Goal: Task Accomplishment & Management: Manage account settings

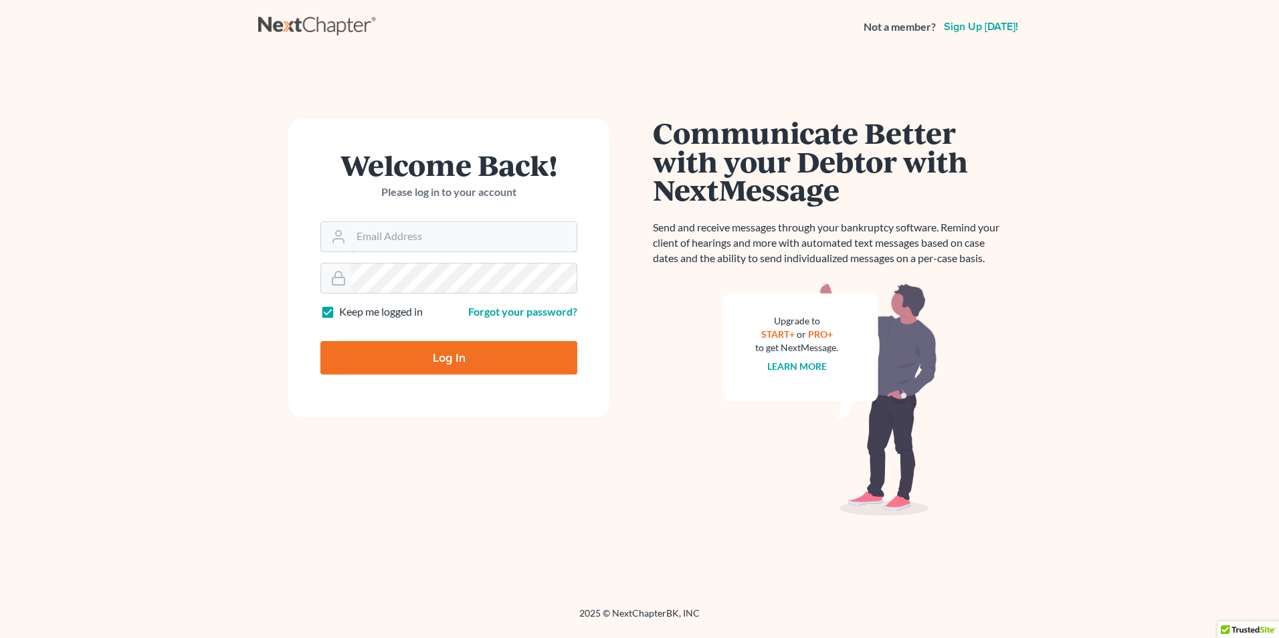
type input "[EMAIL_ADDRESS][DOMAIN_NAME]"
click at [403, 349] on input "Log In" at bounding box center [449, 357] width 257 height 33
type input "Thinking..."
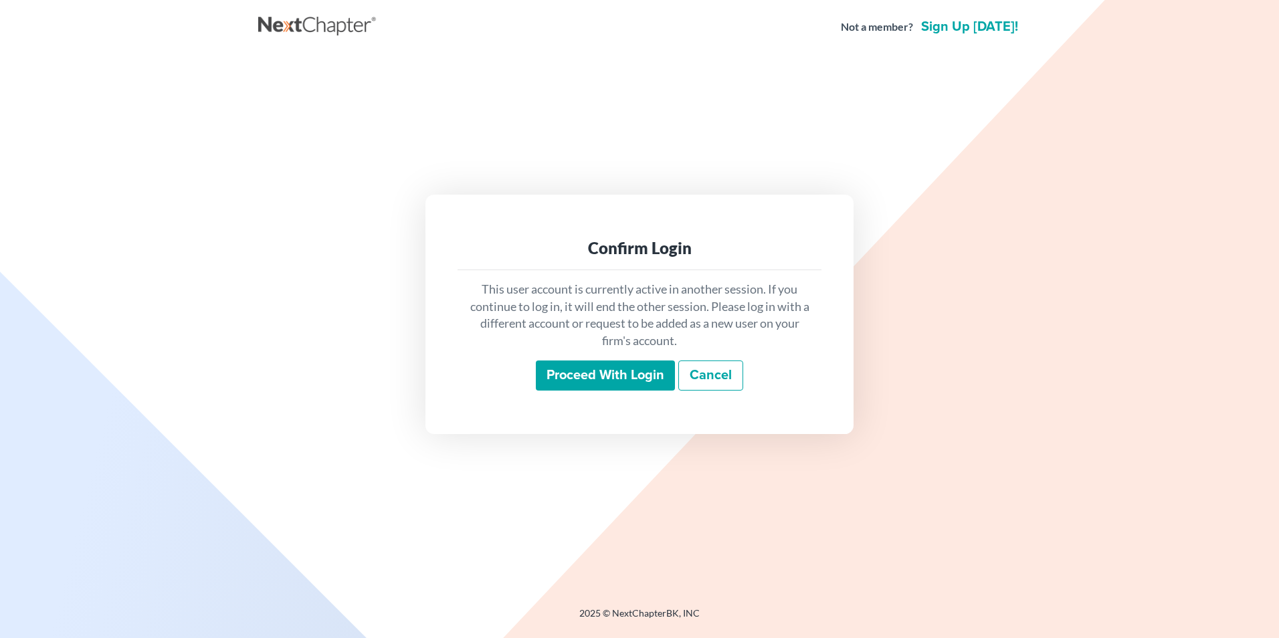
click at [604, 374] on input "Proceed with login" at bounding box center [605, 376] width 139 height 31
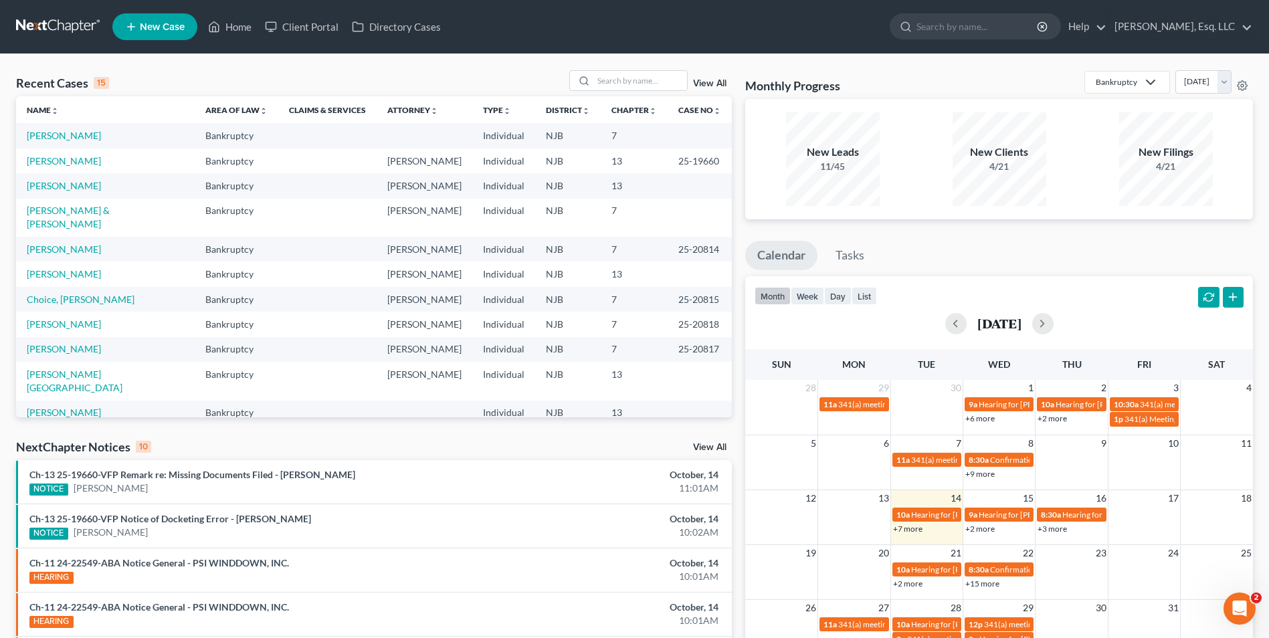
click at [218, 440] on div "NextChapter Notices 10 View All" at bounding box center [374, 449] width 716 height 21
click at [287, 449] on div "NextChapter Notices 10 View All" at bounding box center [374, 449] width 716 height 21
click at [298, 435] on div "Recent Cases 15 View All Name unfold_more expand_more expand_less Area of Law u…" at bounding box center [373, 503] width 729 height 866
click at [69, 137] on link "[PERSON_NAME]" at bounding box center [64, 135] width 74 height 11
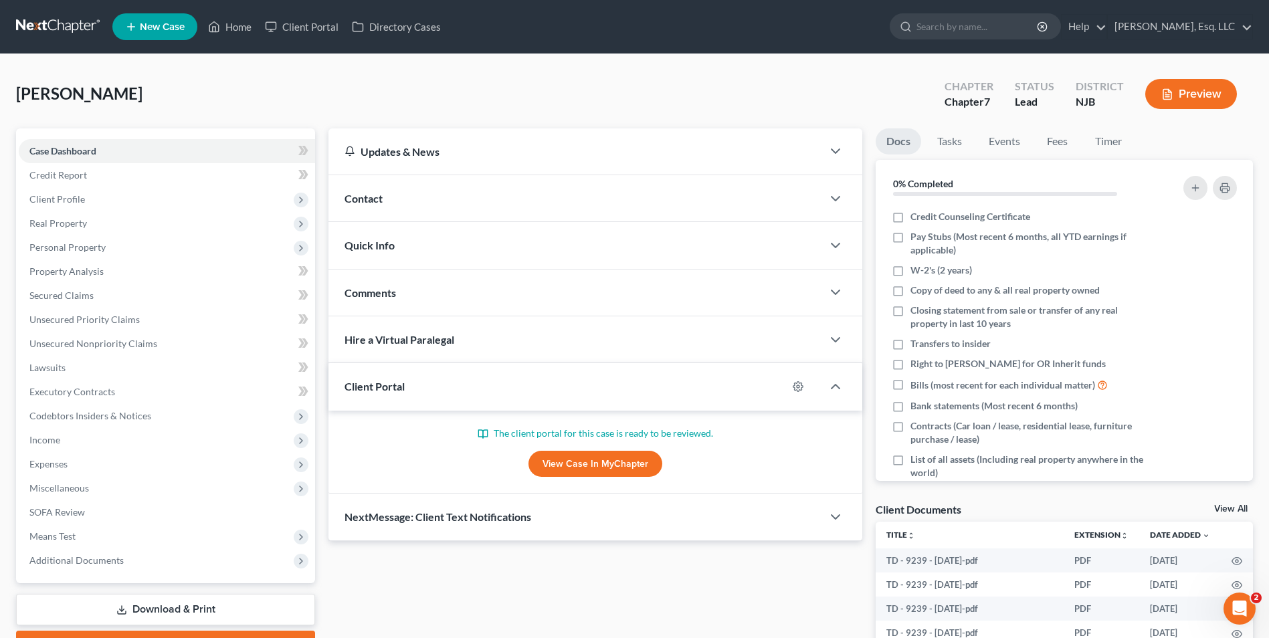
click at [199, 96] on div "[PERSON_NAME] Upgraded Chapter Chapter 7 Status Lead District [GEOGRAPHIC_DATA]…" at bounding box center [634, 99] width 1237 height 58
click at [634, 462] on link "View Case in MyChapter" at bounding box center [596, 464] width 134 height 27
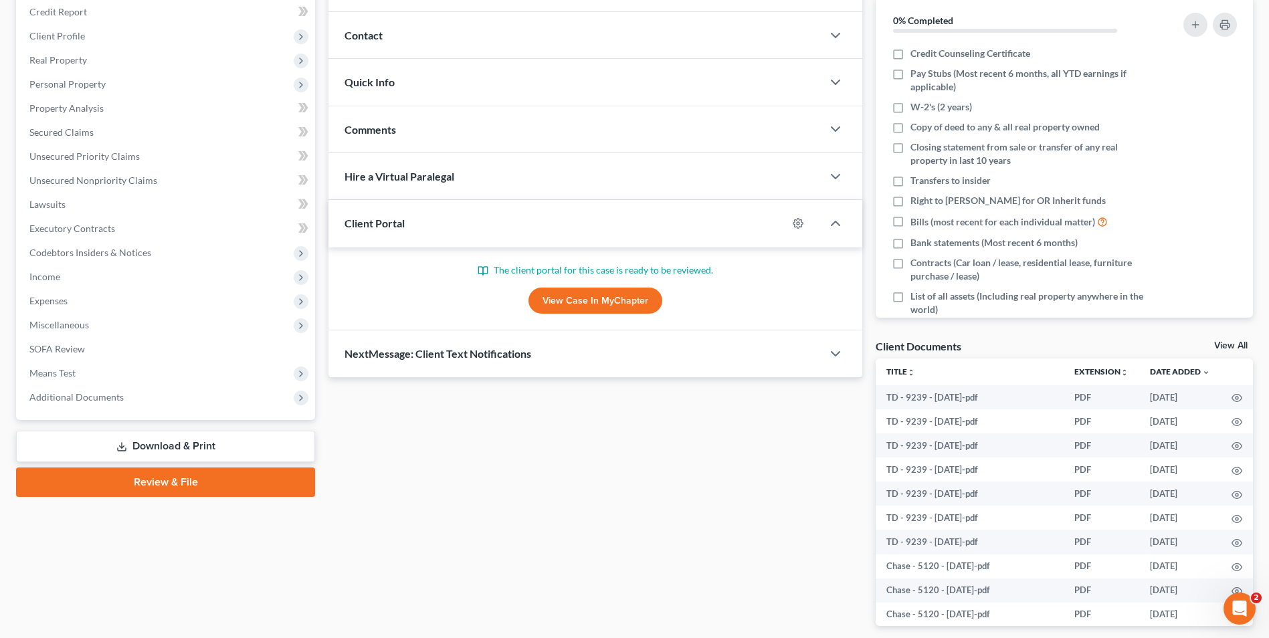
scroll to position [201, 0]
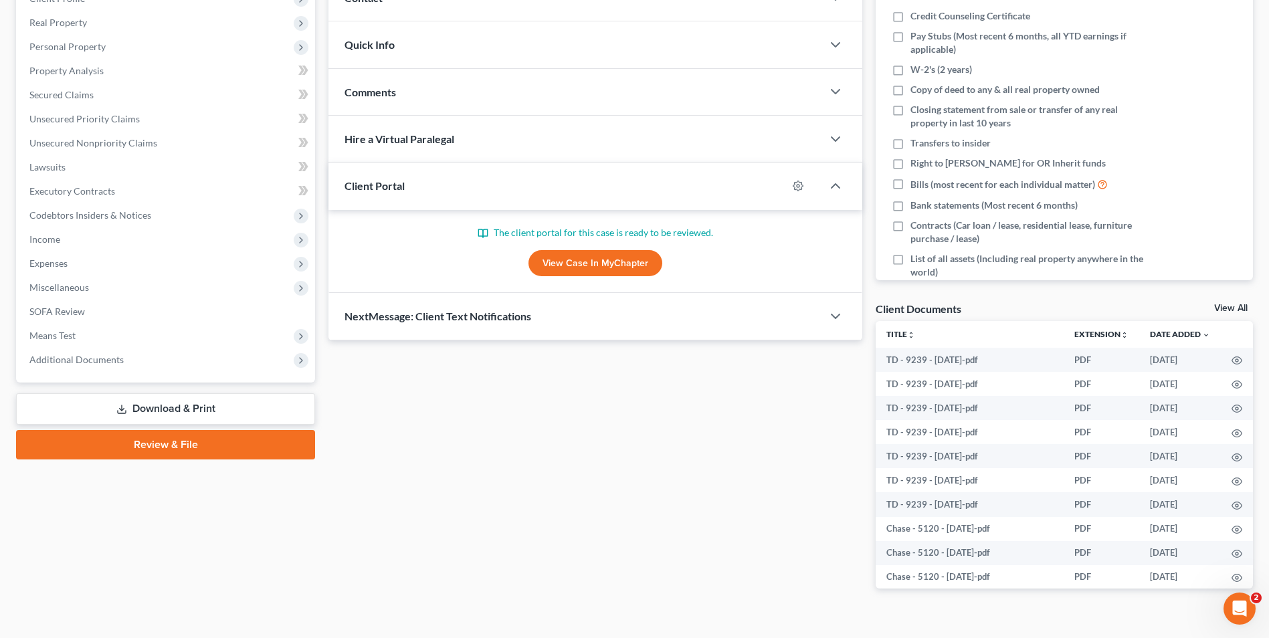
click at [1225, 306] on link "View All" at bounding box center [1231, 308] width 33 height 9
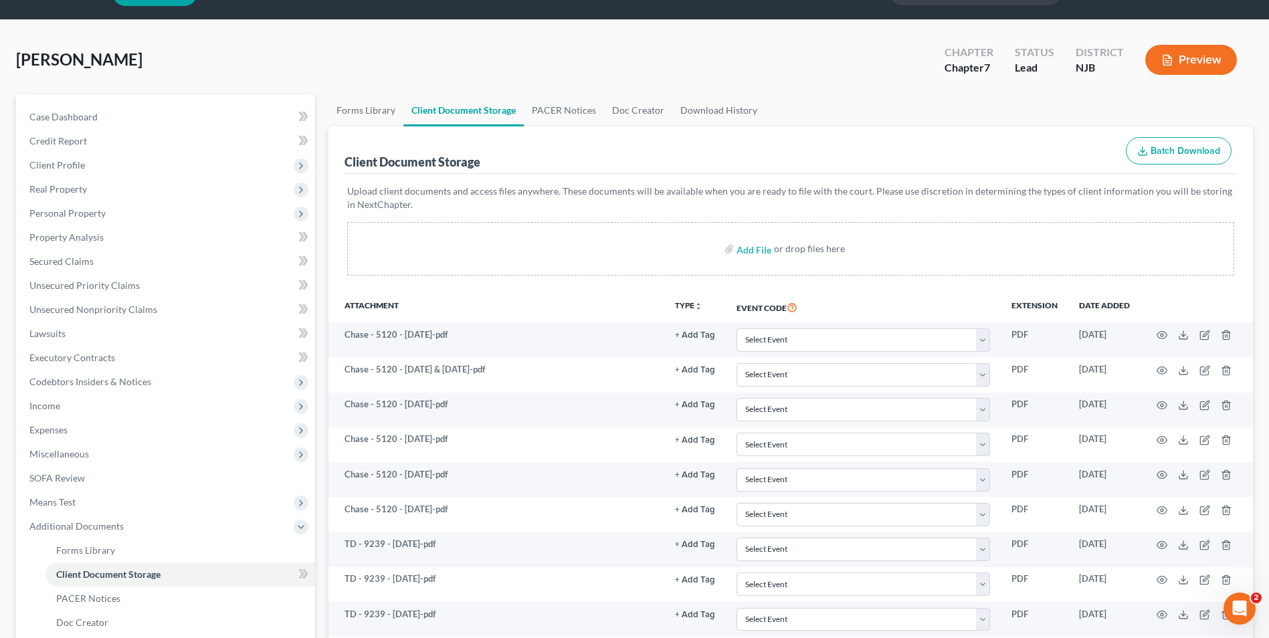
scroll to position [67, 0]
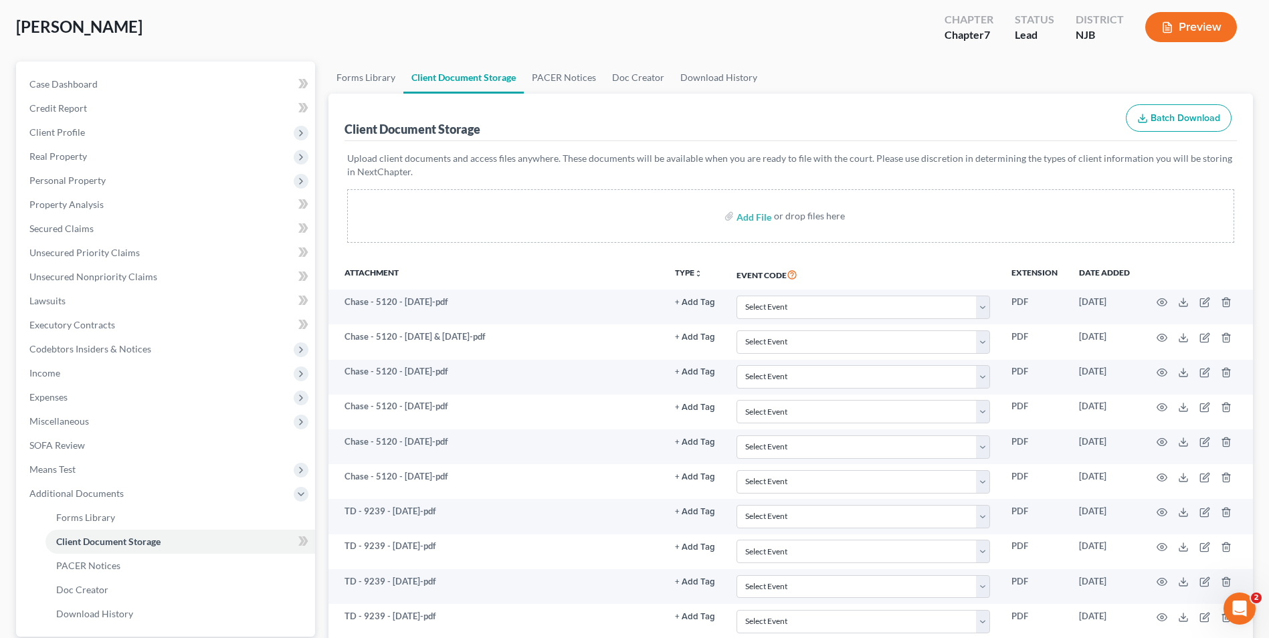
click at [655, 124] on div "Client Document Storage Batch Download" at bounding box center [791, 118] width 893 height 48
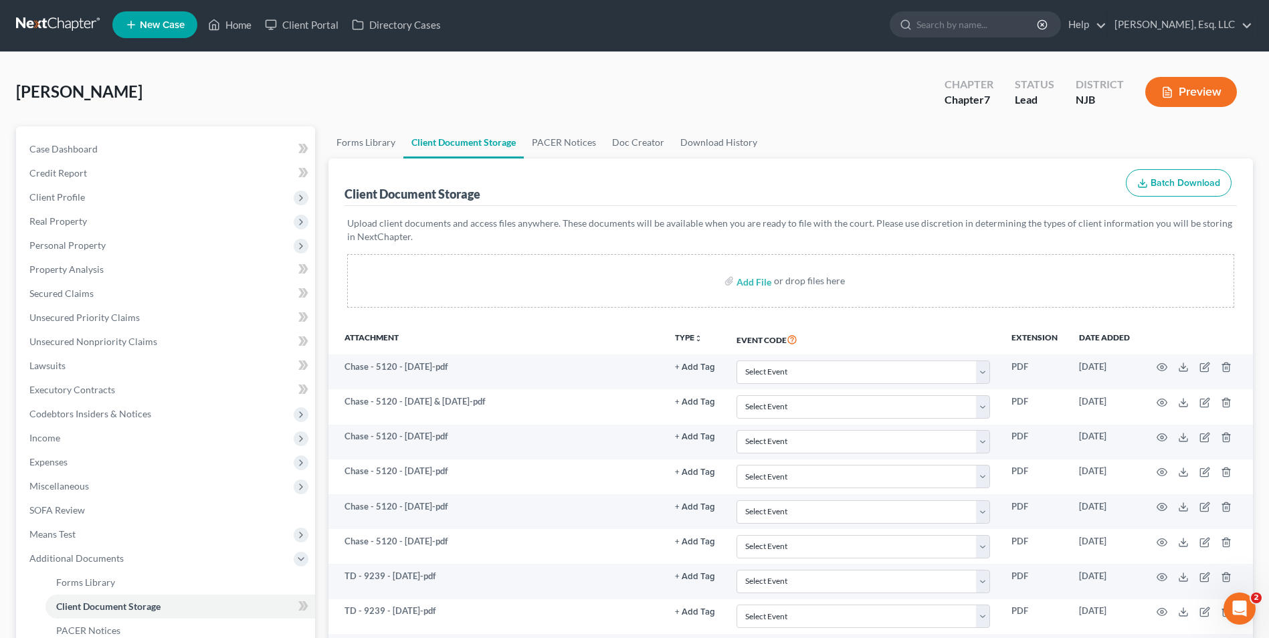
scroll to position [0, 0]
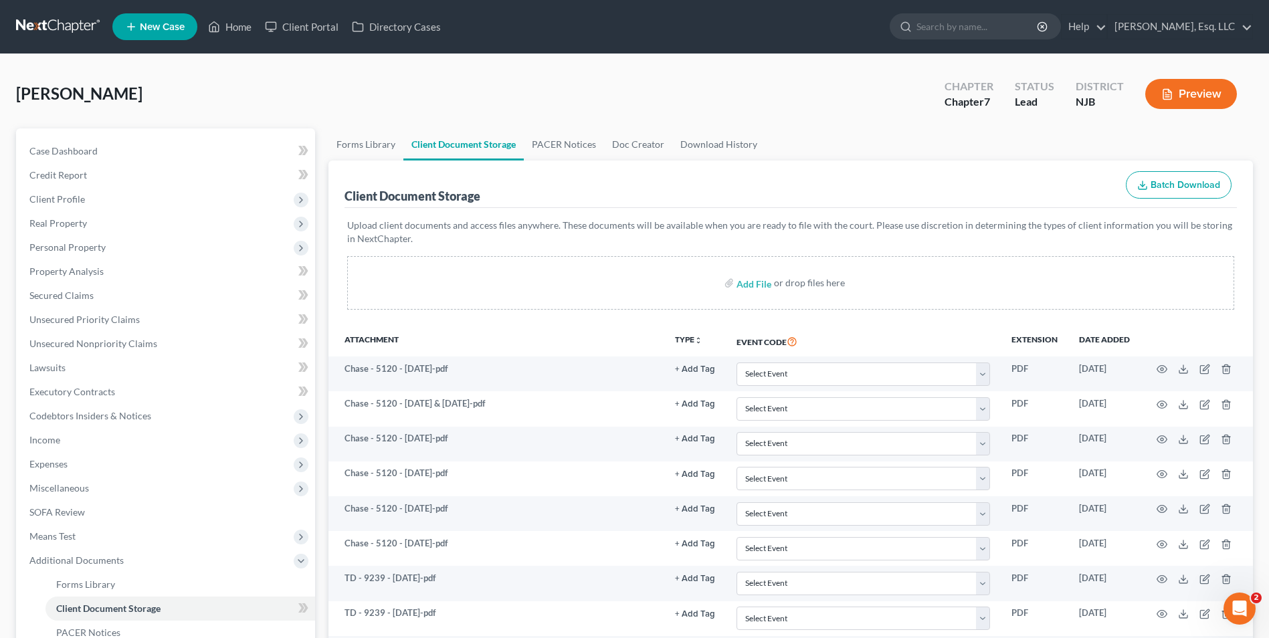
click at [610, 96] on div "[PERSON_NAME] Upgraded Chapter Chapter 7 Status Lead District [GEOGRAPHIC_DATA]…" at bounding box center [634, 99] width 1237 height 58
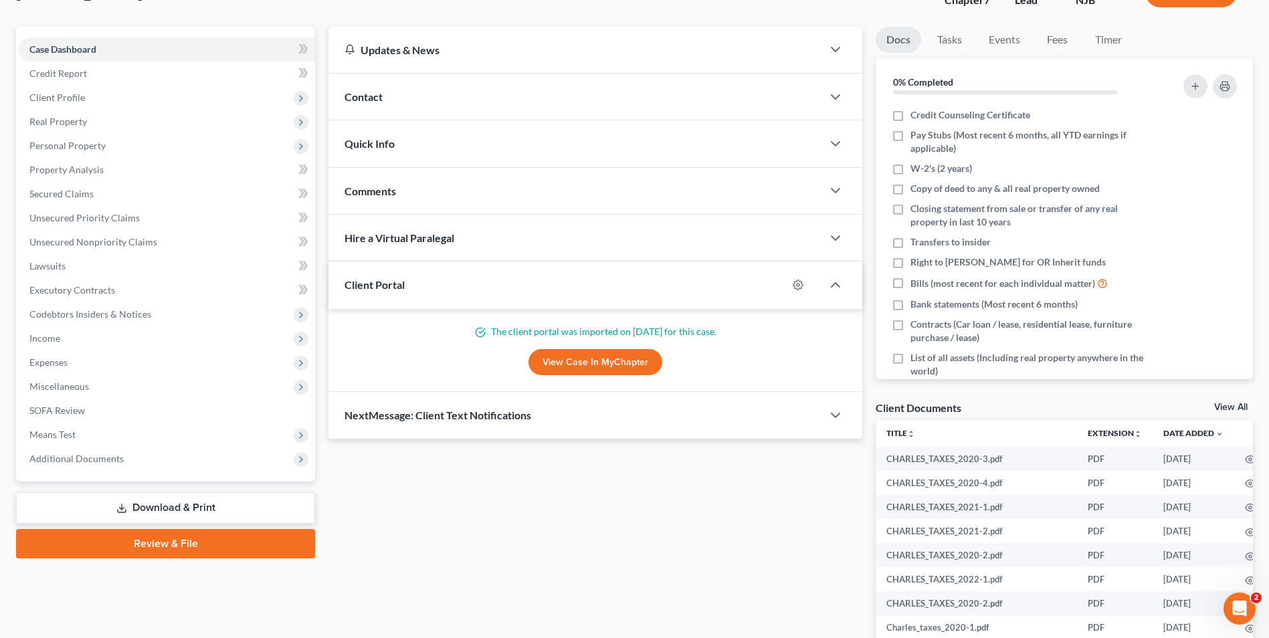
scroll to position [134, 0]
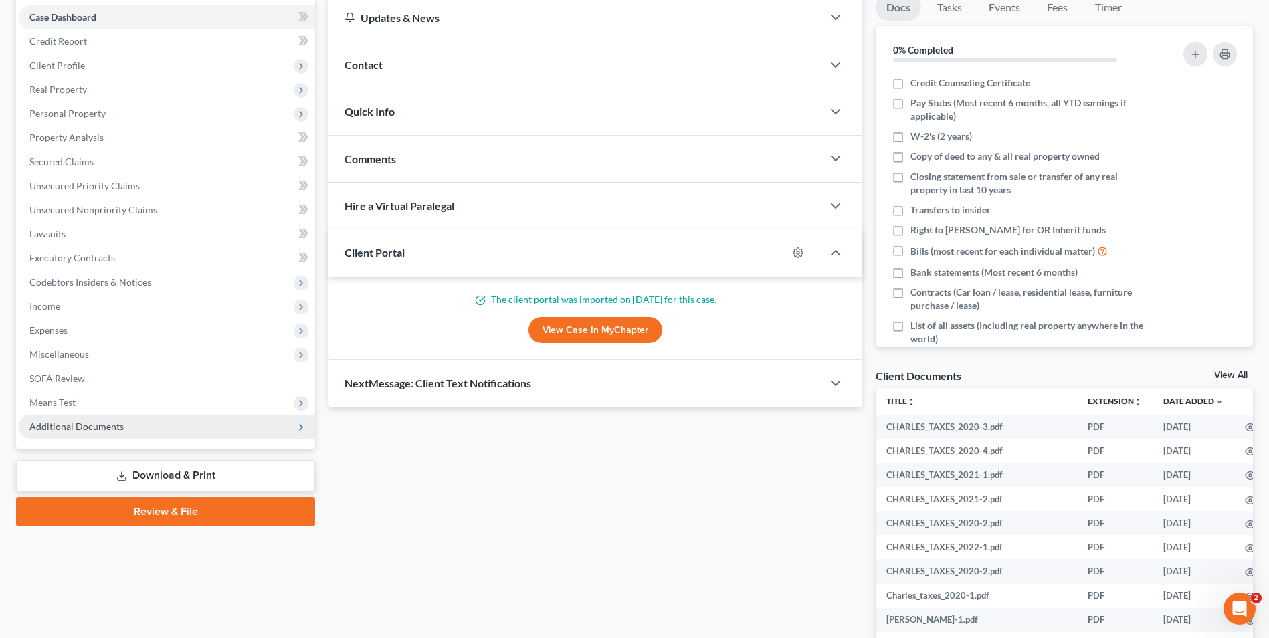
click at [78, 429] on span "Additional Documents" at bounding box center [76, 426] width 94 height 11
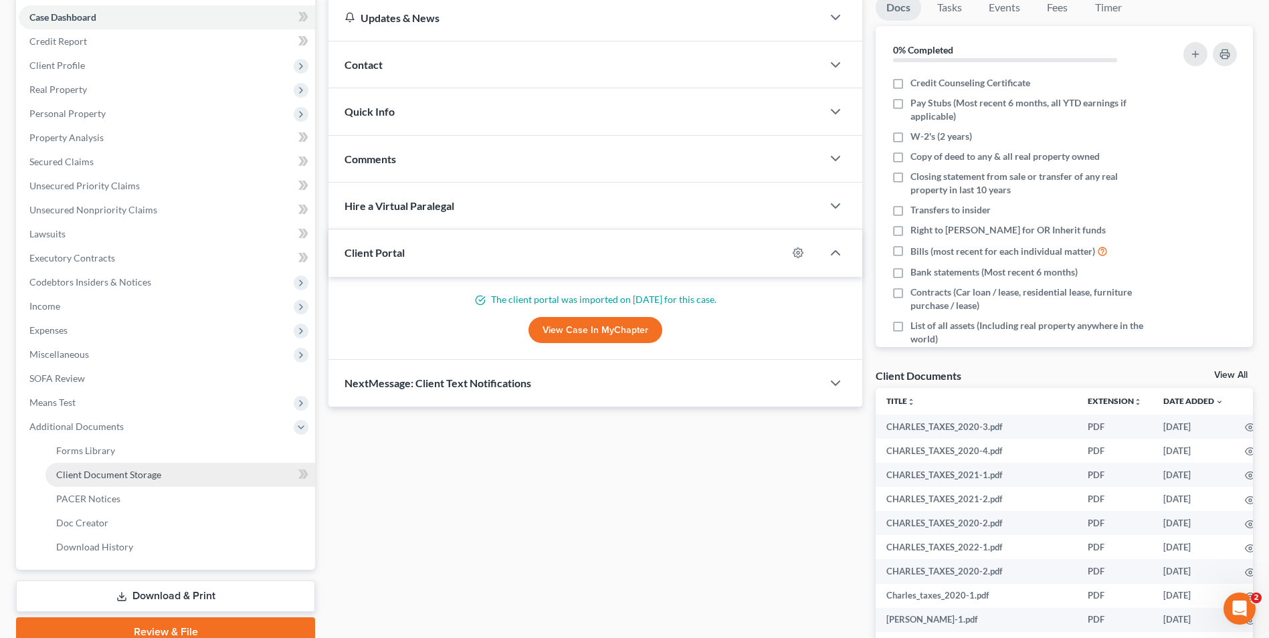
click at [121, 482] on link "Client Document Storage" at bounding box center [181, 475] width 270 height 24
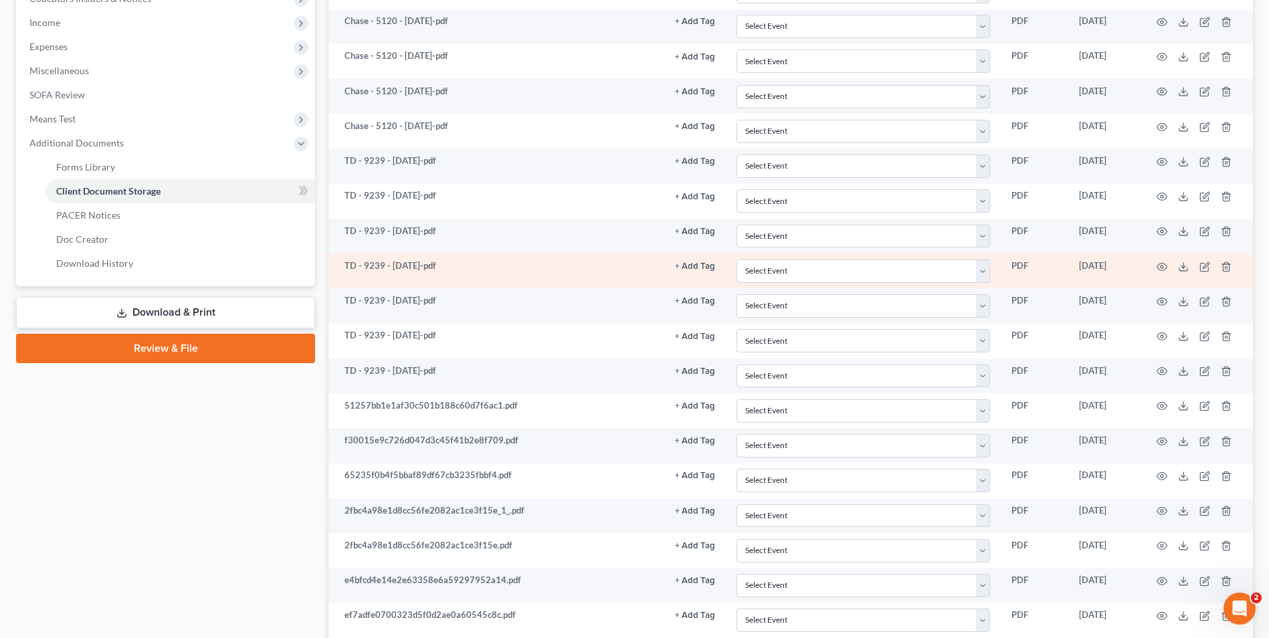
scroll to position [316, 0]
